Goal: Task Accomplishment & Management: Use online tool/utility

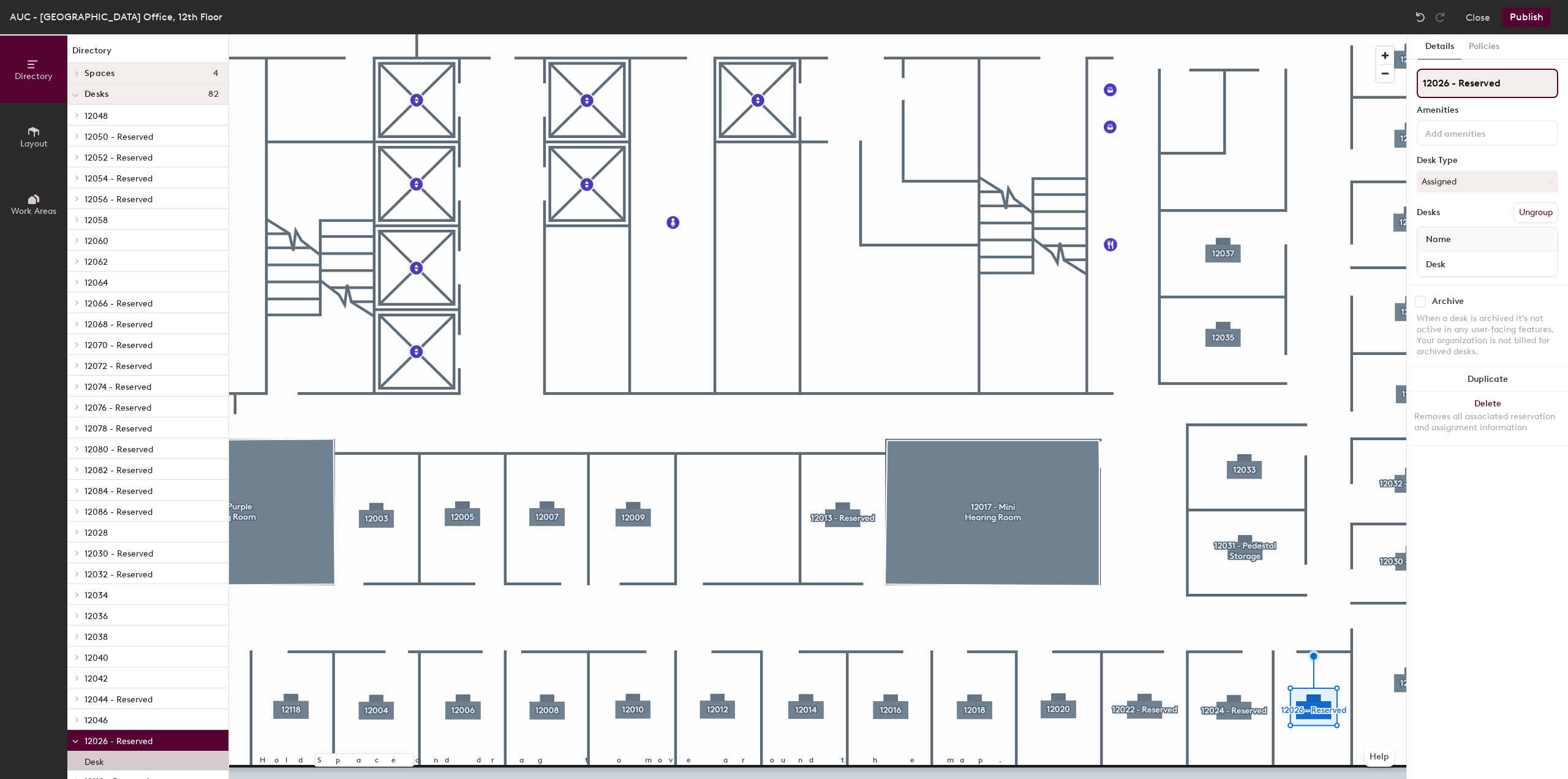
click at [1515, 77] on input "12026 - Reserved" at bounding box center [1488, 83] width 142 height 29
click at [1515, 76] on input "12026 - Reserved" at bounding box center [1488, 83] width 142 height 29
click at [1515, 78] on input "12026 - Reserved" at bounding box center [1488, 83] width 142 height 29
type input "12026"
click at [1477, 177] on button "Assigned" at bounding box center [1488, 181] width 142 height 22
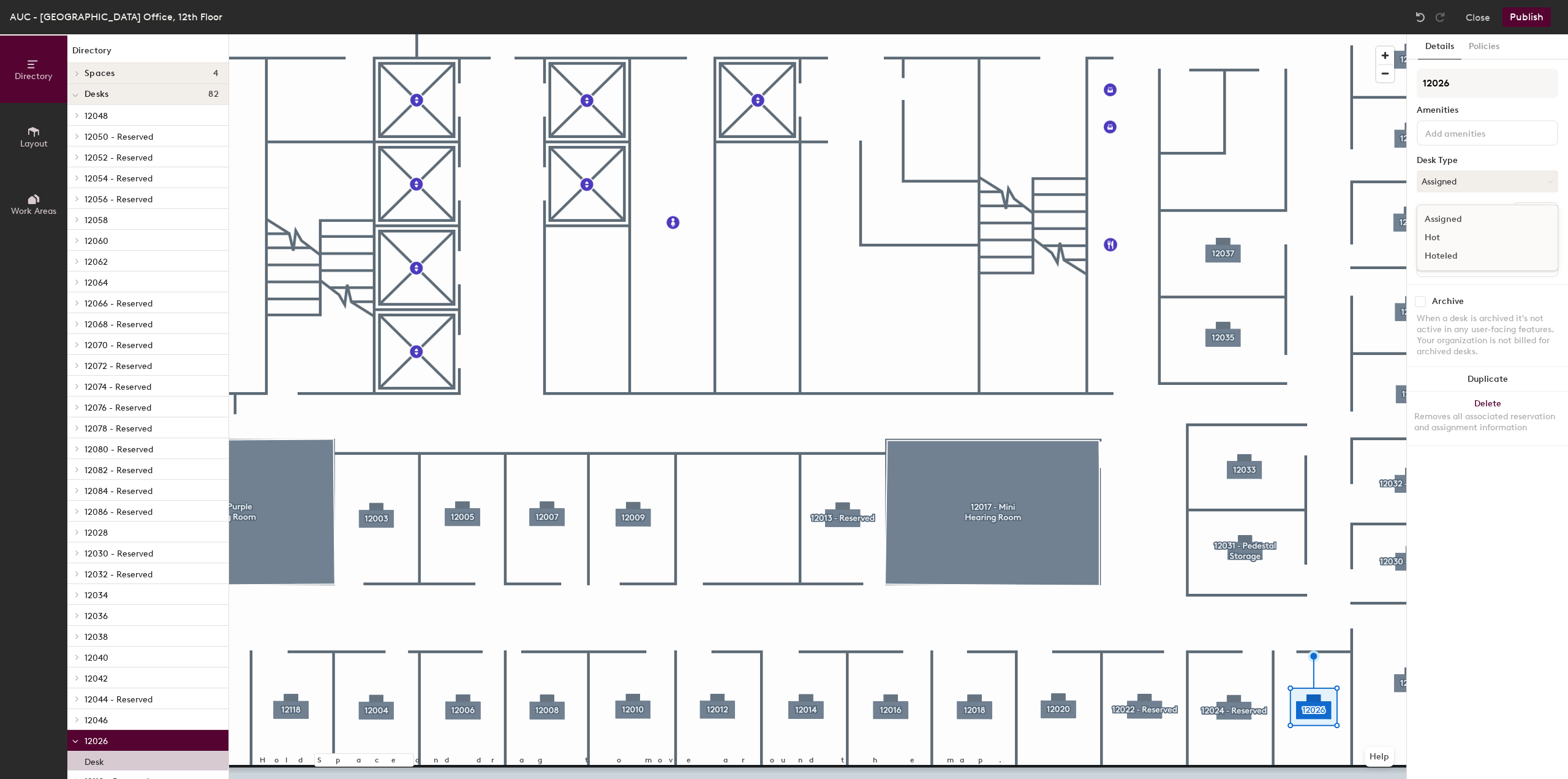
click at [1455, 257] on div "Hoteled" at bounding box center [1479, 256] width 123 height 18
click at [1523, 17] on button "Publish" at bounding box center [1527, 17] width 48 height 20
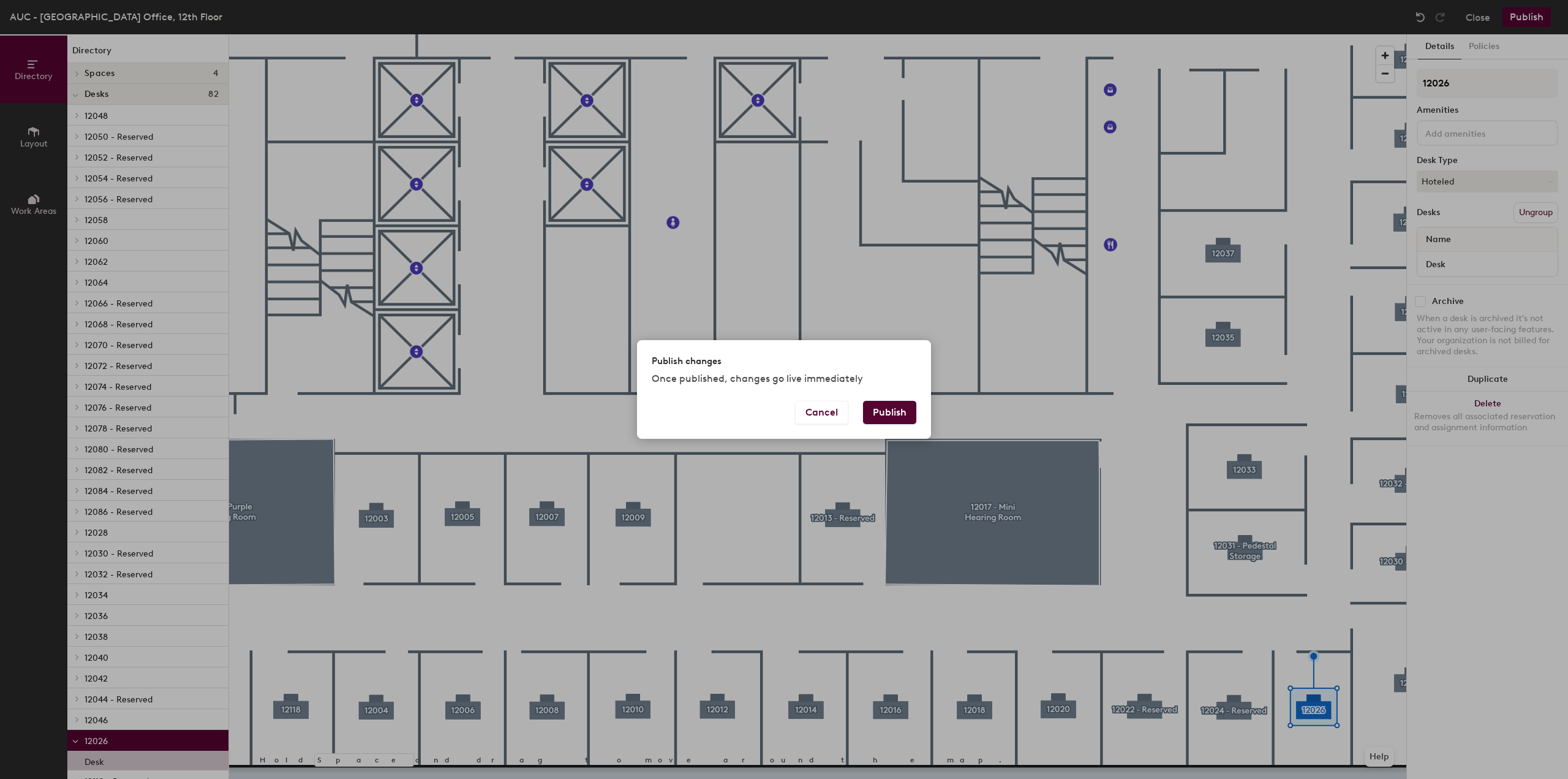
click at [899, 404] on button "Publish" at bounding box center [890, 412] width 53 height 23
